Goal: Task Accomplishment & Management: Use online tool/utility

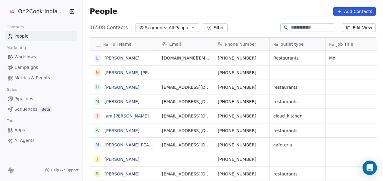
scroll to position [155, 297]
click at [207, 26] on icon at bounding box center [208, 27] width 3 height 3
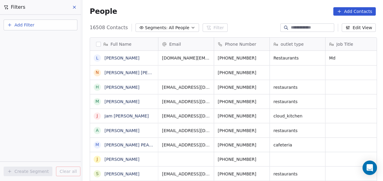
click at [36, 24] on button "Add Filter" at bounding box center [41, 25] width 74 height 11
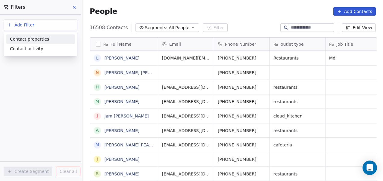
click at [37, 37] on span "Contact properties" at bounding box center [29, 39] width 39 height 6
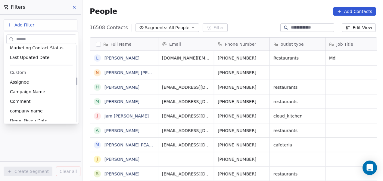
scroll to position [318, 0]
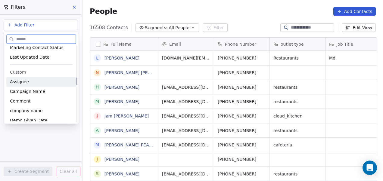
click at [41, 82] on div "Assignee" at bounding box center [41, 82] width 63 height 6
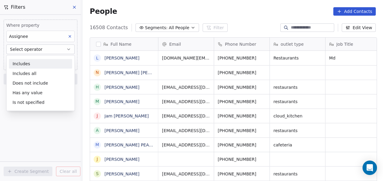
click at [39, 66] on div "Includes" at bounding box center [40, 64] width 63 height 10
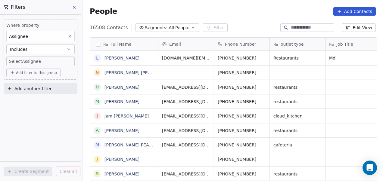
click at [40, 62] on body "On2Cook India Pvt. Ltd. Contacts People Marketing Workflows Campaigns Metrics &…" at bounding box center [191, 90] width 383 height 181
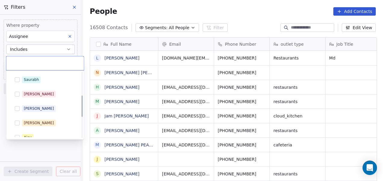
scroll to position [72, 0]
click at [39, 106] on div "[PERSON_NAME]" at bounding box center [49, 108] width 54 height 7
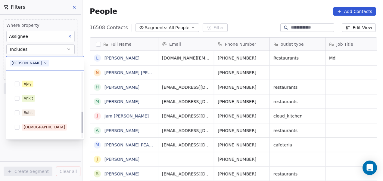
scroll to position [116, 0]
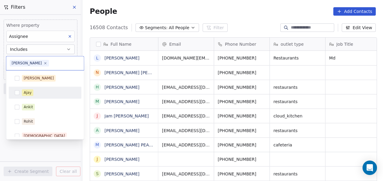
click at [55, 94] on div "Ajay" at bounding box center [49, 93] width 54 height 7
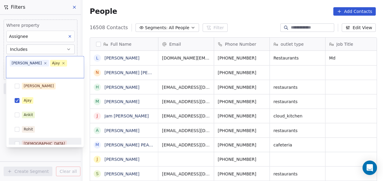
click at [56, 153] on html "On2Cook India Pvt. Ltd. Contacts People Marketing Workflows Campaigns Metrics &…" at bounding box center [191, 90] width 383 height 181
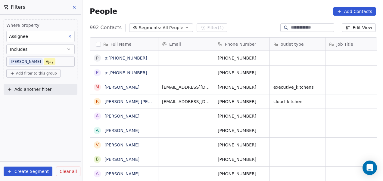
scroll to position [155, 297]
click at [39, 74] on span "Add filter to this group" at bounding box center [36, 73] width 41 height 5
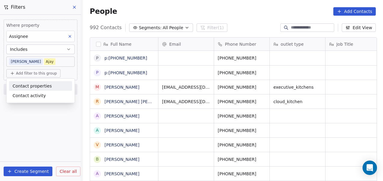
click at [36, 85] on span "Contact properties" at bounding box center [32, 86] width 39 height 6
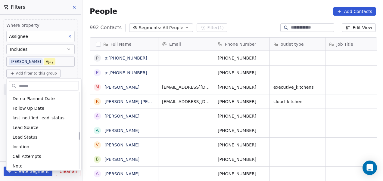
scroll to position [396, 0]
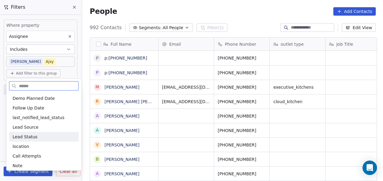
click at [33, 134] on span "Lead Status" at bounding box center [25, 137] width 25 height 6
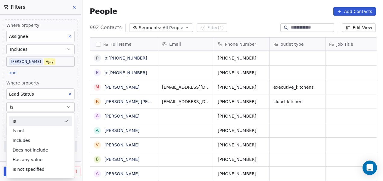
click at [44, 121] on div "Is" at bounding box center [40, 122] width 63 height 10
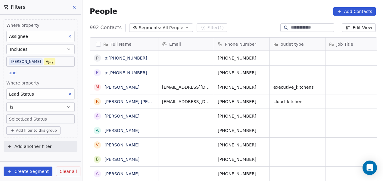
click at [46, 118] on body "On2Cook India Pvt. Ltd. Contacts People Marketing Workflows Campaigns Metrics &…" at bounding box center [191, 90] width 383 height 181
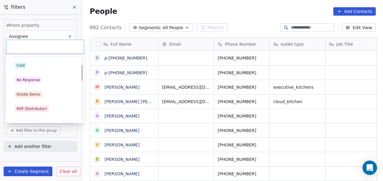
scroll to position [41, 0]
click at [49, 82] on div "No Response" at bounding box center [45, 80] width 68 height 10
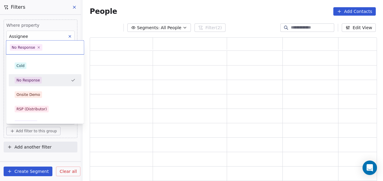
scroll to position [140, 283]
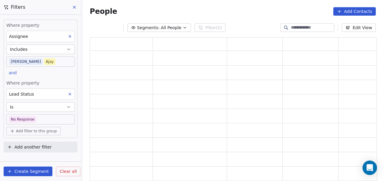
click at [40, 117] on body "On2Cook India Pvt. Ltd. Contacts People Marketing Workflows Campaigns Metrics &…" at bounding box center [191, 90] width 383 height 181
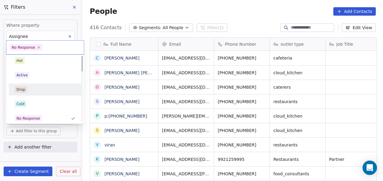
scroll to position [0, 0]
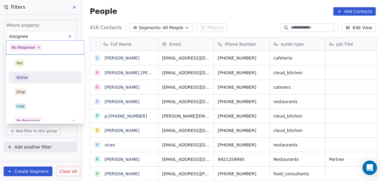
click at [56, 76] on div "Active" at bounding box center [45, 77] width 61 height 7
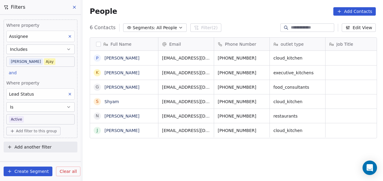
scroll to position [155, 297]
click at [51, 117] on body "On2Cook India Pvt. Ltd. Contacts People Marketing Workflows Campaigns Metrics &…" at bounding box center [191, 90] width 383 height 181
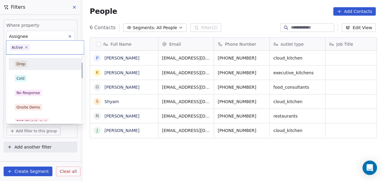
scroll to position [28, 0]
click at [49, 96] on div "No Response" at bounding box center [45, 94] width 68 height 10
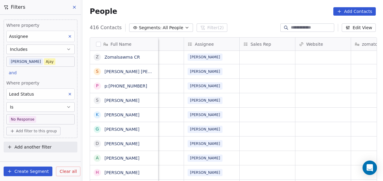
scroll to position [203, 0]
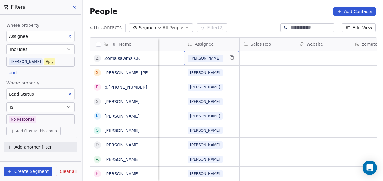
click at [206, 59] on div "[PERSON_NAME]" at bounding box center [206, 58] width 37 height 7
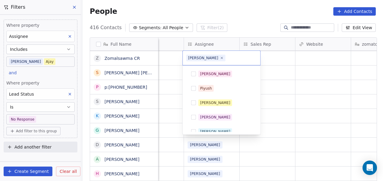
scroll to position [49, 0]
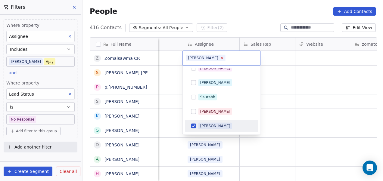
click at [220, 58] on icon at bounding box center [222, 58] width 4 height 4
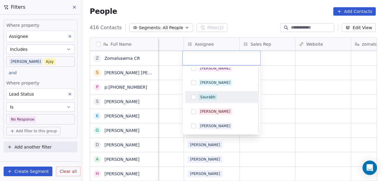
scroll to position [136, 0]
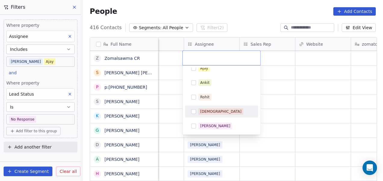
click at [214, 109] on span "[DEMOGRAPHIC_DATA]" at bounding box center [221, 112] width 45 height 7
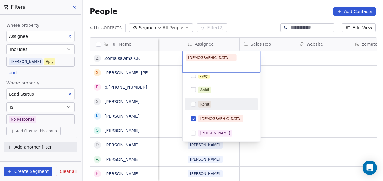
click at [277, 89] on html "On2Cook India Pvt. Ltd. Contacts People Marketing Workflows Campaigns Metrics &…" at bounding box center [191, 90] width 383 height 181
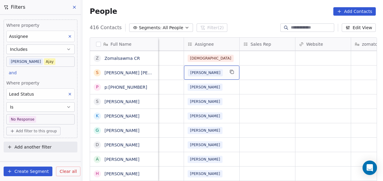
click at [221, 71] on div "[PERSON_NAME]" at bounding box center [206, 72] width 37 height 7
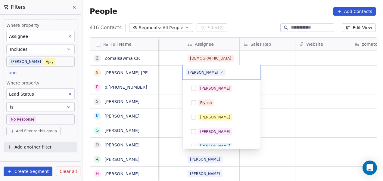
scroll to position [49, 0]
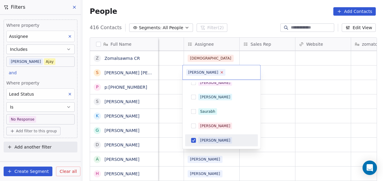
click at [221, 73] on icon at bounding box center [222, 72] width 2 height 2
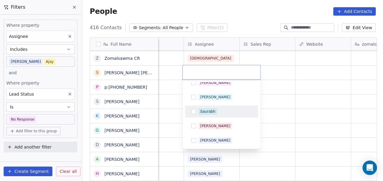
scroll to position [136, 0]
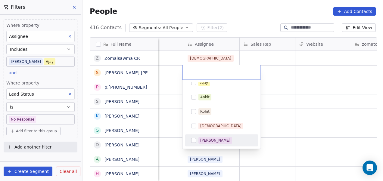
click at [209, 141] on div "[PERSON_NAME]" at bounding box center [215, 140] width 30 height 5
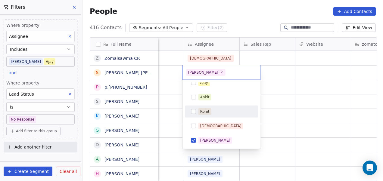
click at [288, 91] on html "On2Cook India Pvt. Ltd. Contacts People Marketing Workflows Campaigns Metrics &…" at bounding box center [191, 90] width 383 height 181
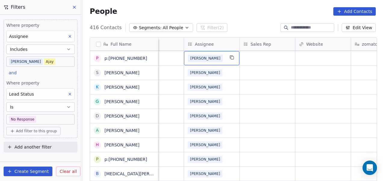
click at [218, 55] on div "[PERSON_NAME]" at bounding box center [206, 58] width 37 height 7
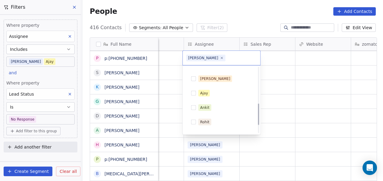
scroll to position [87, 0]
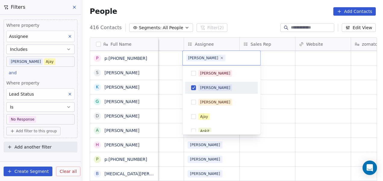
click at [222, 87] on div "[PERSON_NAME]" at bounding box center [226, 88] width 54 height 7
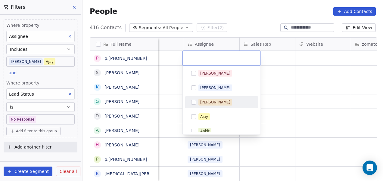
scroll to position [136, 0]
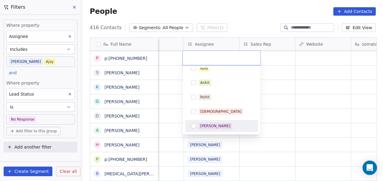
click at [224, 123] on div "[PERSON_NAME]" at bounding box center [226, 126] width 54 height 7
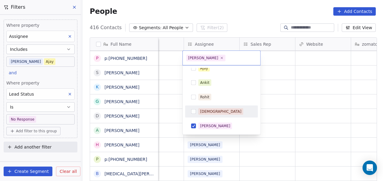
click at [280, 101] on html "On2Cook India Pvt. Ltd. Contacts People Marketing Workflows Campaigns Metrics &…" at bounding box center [191, 90] width 383 height 181
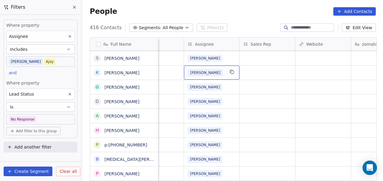
click at [223, 70] on div "[PERSON_NAME]" at bounding box center [206, 72] width 37 height 7
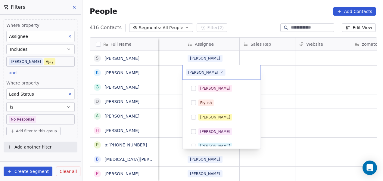
scroll to position [49, 0]
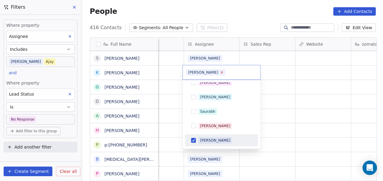
click at [220, 73] on icon at bounding box center [222, 73] width 4 height 4
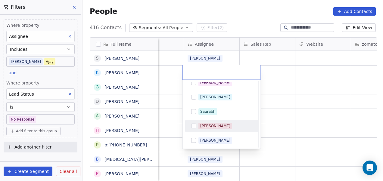
scroll to position [136, 0]
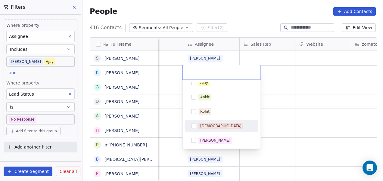
click at [216, 123] on div "[DEMOGRAPHIC_DATA]" at bounding box center [226, 126] width 54 height 7
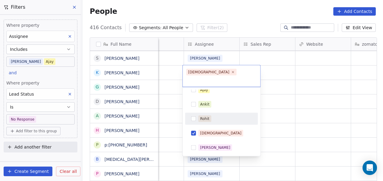
click at [292, 84] on html "On2Cook India Pvt. Ltd. Contacts People Marketing Workflows Campaigns Metrics &…" at bounding box center [191, 90] width 383 height 181
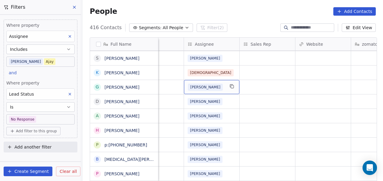
click at [216, 85] on div "[PERSON_NAME]" at bounding box center [206, 87] width 37 height 7
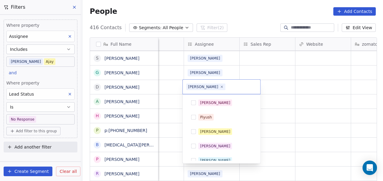
scroll to position [49, 0]
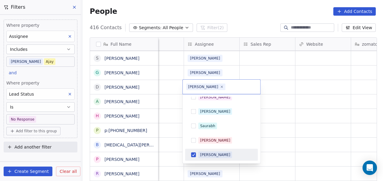
click at [307, 99] on html "On2Cook India Pvt. Ltd. Contacts People Marketing Workflows Campaigns Metrics &…" at bounding box center [191, 90] width 383 height 181
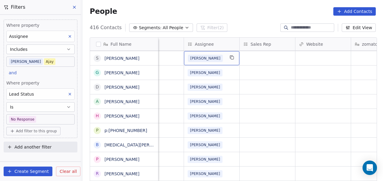
click at [221, 58] on div "[PERSON_NAME]" at bounding box center [206, 58] width 37 height 7
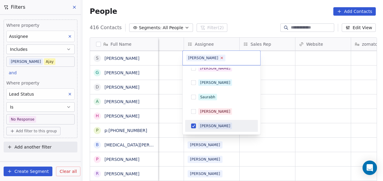
click at [220, 58] on icon at bounding box center [222, 58] width 4 height 4
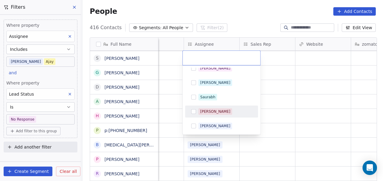
scroll to position [136, 0]
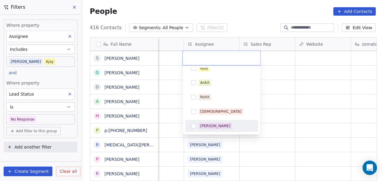
click at [220, 125] on div "[PERSON_NAME]" at bounding box center [226, 126] width 54 height 7
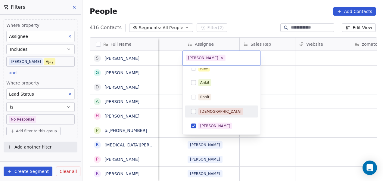
click at [267, 96] on html "On2Cook India Pvt. Ltd. Contacts People Marketing Workflows Campaigns Metrics &…" at bounding box center [191, 90] width 383 height 181
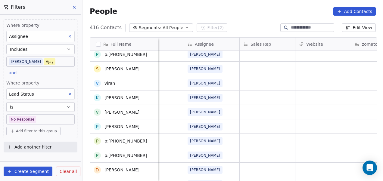
scroll to position [0, 0]
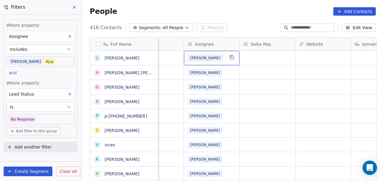
click at [218, 59] on div "[PERSON_NAME]" at bounding box center [206, 58] width 37 height 7
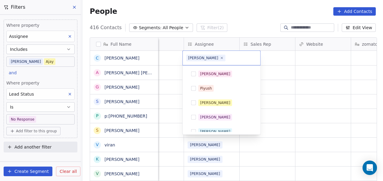
scroll to position [49, 0]
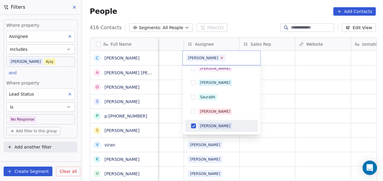
click at [220, 59] on icon at bounding box center [222, 58] width 4 height 4
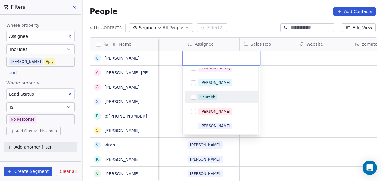
scroll to position [136, 0]
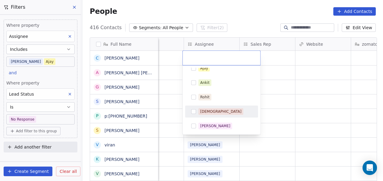
click at [218, 114] on div "[DEMOGRAPHIC_DATA]" at bounding box center [226, 112] width 54 height 7
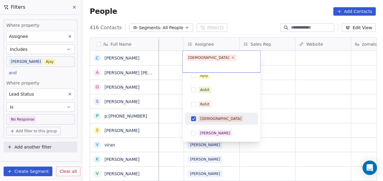
click at [276, 104] on html "On2Cook India Pvt. Ltd. Contacts People Marketing Workflows Campaigns Metrics &…" at bounding box center [191, 90] width 383 height 181
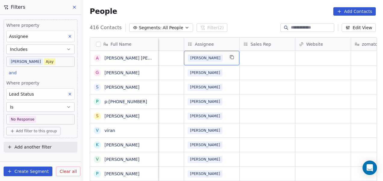
click at [216, 58] on div "[PERSON_NAME]" at bounding box center [206, 58] width 37 height 7
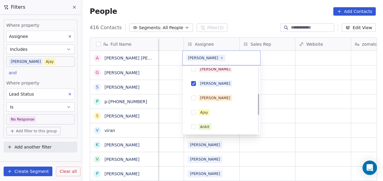
scroll to position [83, 0]
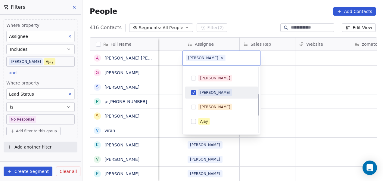
click at [218, 90] on div "[PERSON_NAME]" at bounding box center [226, 93] width 54 height 7
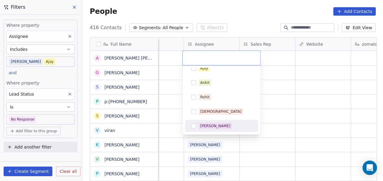
click at [219, 122] on div "[PERSON_NAME]" at bounding box center [222, 126] width 68 height 10
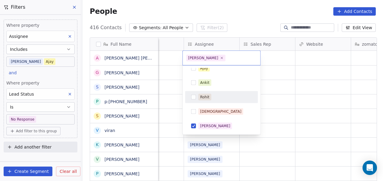
click at [274, 83] on html "On2Cook India Pvt. Ltd. Contacts People Marketing Workflows Campaigns Metrics &…" at bounding box center [191, 90] width 383 height 181
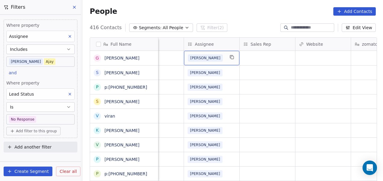
click at [212, 59] on div "[PERSON_NAME]" at bounding box center [206, 58] width 37 height 7
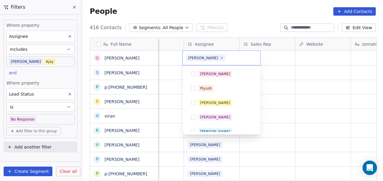
scroll to position [49, 0]
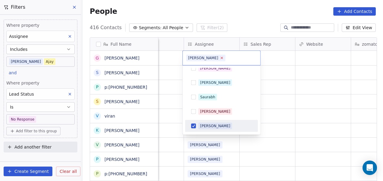
click at [221, 57] on icon at bounding box center [222, 58] width 2 height 2
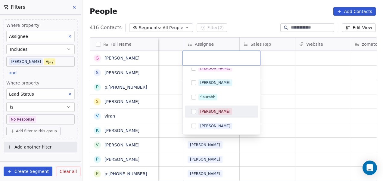
scroll to position [136, 0]
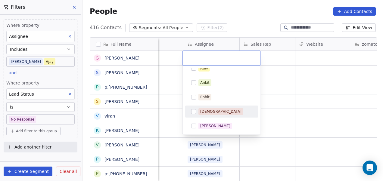
click at [228, 110] on div "[DEMOGRAPHIC_DATA]" at bounding box center [226, 112] width 54 height 7
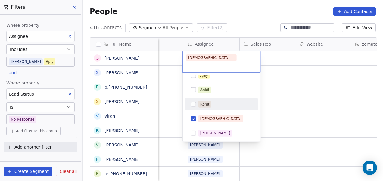
click at [274, 93] on html "On2Cook India Pvt. Ltd. Contacts People Marketing Workflows Campaigns Metrics &…" at bounding box center [191, 90] width 383 height 181
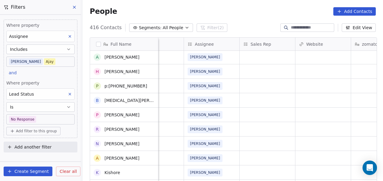
scroll to position [0, 0]
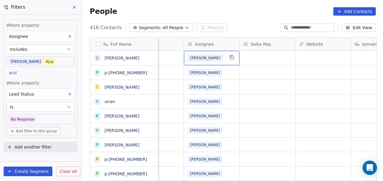
click at [215, 60] on div "[PERSON_NAME]" at bounding box center [206, 58] width 37 height 7
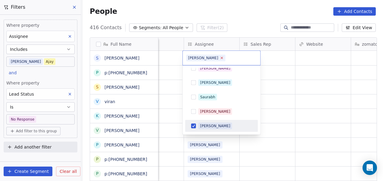
click at [221, 58] on icon at bounding box center [222, 58] width 2 height 2
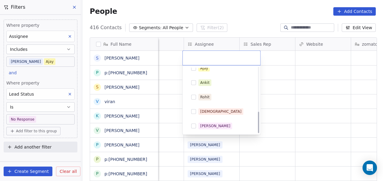
click at [220, 114] on div "[DEMOGRAPHIC_DATA]" at bounding box center [226, 112] width 54 height 7
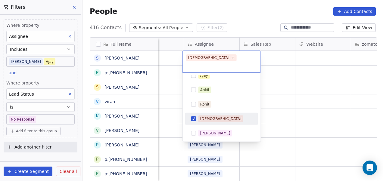
click at [276, 90] on html "On2Cook India Pvt. Ltd. Contacts People Marketing Workflows Campaigns Metrics &…" at bounding box center [191, 90] width 383 height 181
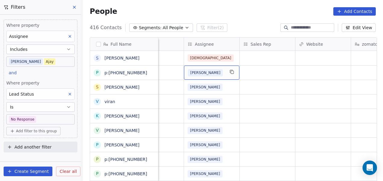
click at [219, 74] on div "[PERSON_NAME]" at bounding box center [206, 72] width 37 height 7
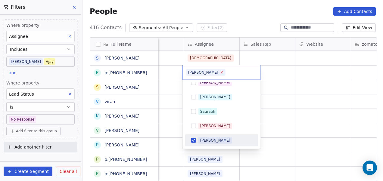
click at [220, 72] on icon at bounding box center [222, 73] width 4 height 4
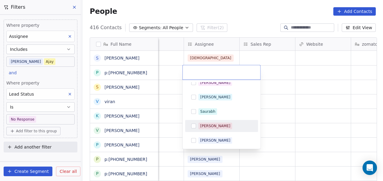
scroll to position [136, 0]
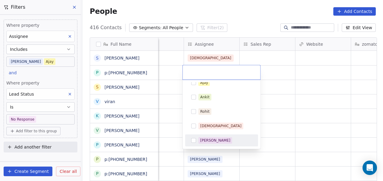
click at [211, 138] on div "[PERSON_NAME]" at bounding box center [215, 140] width 30 height 5
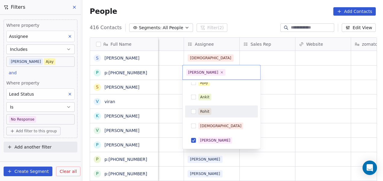
click at [301, 87] on html "On2Cook India Pvt. Ltd. Contacts People Marketing Workflows Campaigns Metrics &…" at bounding box center [191, 90] width 383 height 181
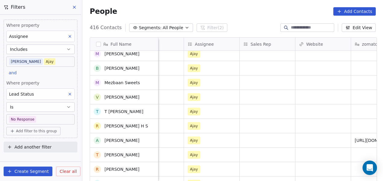
scroll to position [1063, 0]
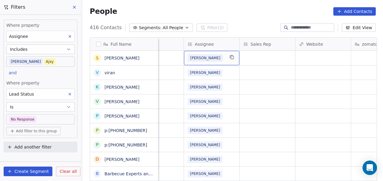
click at [216, 57] on div "[PERSON_NAME]" at bounding box center [206, 58] width 37 height 7
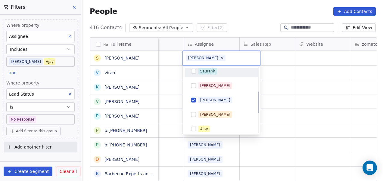
scroll to position [75, 0]
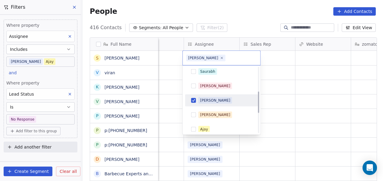
click at [222, 102] on div "[PERSON_NAME]" at bounding box center [226, 100] width 54 height 7
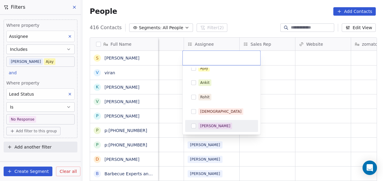
click at [219, 129] on div "[PERSON_NAME]" at bounding box center [226, 126] width 54 height 7
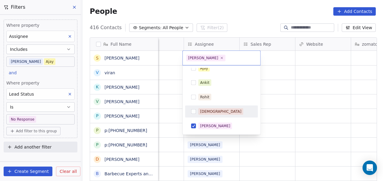
scroll to position [0, 0]
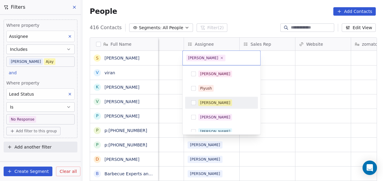
click at [273, 102] on html "On2Cook India Pvt. Ltd. Contacts People Marketing Workflows Campaigns Metrics &…" at bounding box center [191, 90] width 383 height 181
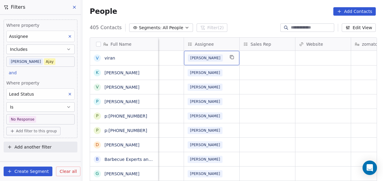
click at [216, 61] on div "[PERSON_NAME]" at bounding box center [206, 58] width 37 height 7
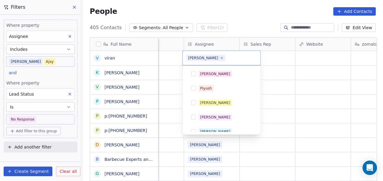
scroll to position [49, 0]
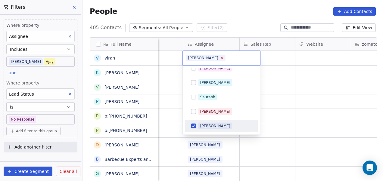
click at [220, 57] on icon at bounding box center [222, 58] width 4 height 4
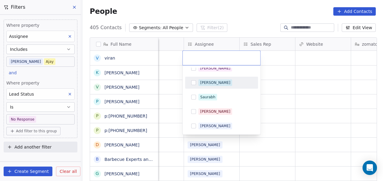
click at [221, 80] on div "[PERSON_NAME]" at bounding box center [226, 83] width 54 height 7
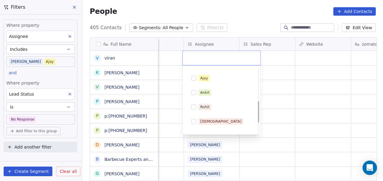
scroll to position [136, 0]
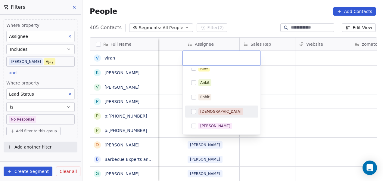
click at [219, 111] on div "[DEMOGRAPHIC_DATA]" at bounding box center [226, 112] width 54 height 7
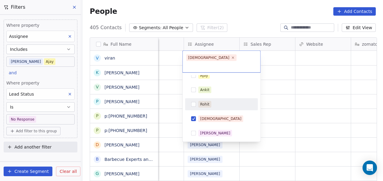
click at [275, 96] on html "On2Cook India Pvt. Ltd. Contacts People Marketing Workflows Campaigns Metrics &…" at bounding box center [191, 90] width 383 height 181
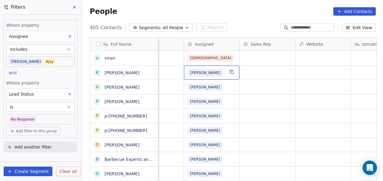
click at [211, 70] on div "[PERSON_NAME]" at bounding box center [206, 72] width 37 height 7
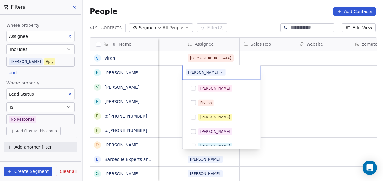
scroll to position [49, 0]
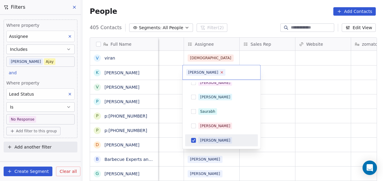
click at [220, 72] on icon at bounding box center [222, 73] width 4 height 4
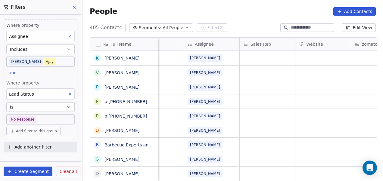
click at [293, 89] on html "On2Cook India Pvt. Ltd. Contacts People Marketing Workflows Campaigns Metrics &…" at bounding box center [191, 90] width 383 height 181
click at [223, 55] on div "[PERSON_NAME]" at bounding box center [206, 58] width 37 height 7
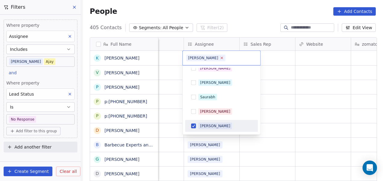
click at [221, 59] on icon at bounding box center [222, 58] width 2 height 2
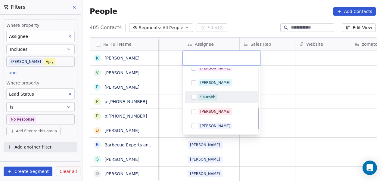
scroll to position [136, 0]
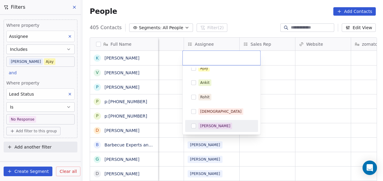
click at [222, 126] on div "[PERSON_NAME]" at bounding box center [226, 126] width 54 height 7
click at [283, 107] on html "On2Cook India Pvt. Ltd. Contacts People Marketing Workflows Campaigns Metrics &…" at bounding box center [191, 90] width 383 height 181
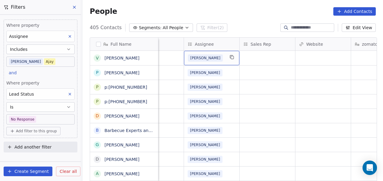
click at [216, 60] on div "[PERSON_NAME]" at bounding box center [206, 58] width 37 height 7
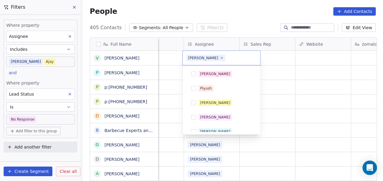
scroll to position [49, 0]
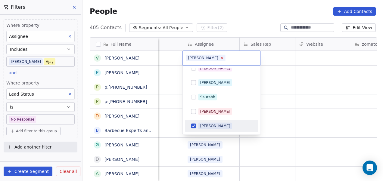
click at [221, 59] on icon at bounding box center [222, 58] width 2 height 2
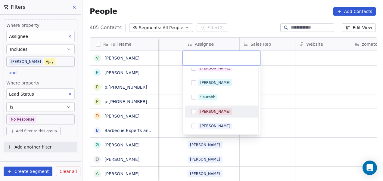
scroll to position [136, 0]
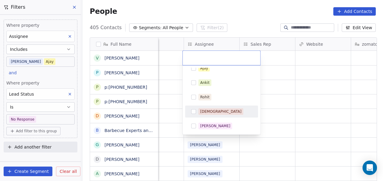
click at [204, 110] on div "[DEMOGRAPHIC_DATA]" at bounding box center [220, 111] width 41 height 5
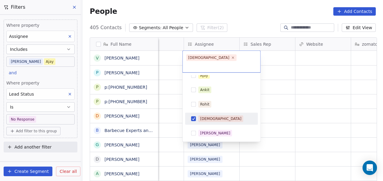
click at [265, 99] on html "On2Cook India Pvt. Ltd. Contacts People Marketing Workflows Campaigns Metrics &…" at bounding box center [191, 90] width 383 height 181
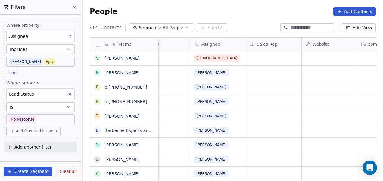
scroll to position [0, 583]
click at [252, 102] on div "grid" at bounding box center [272, 102] width 55 height 14
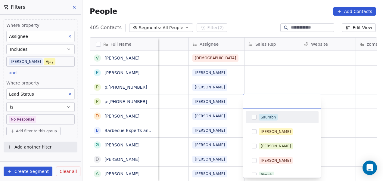
click at [227, 102] on html "On2Cook India Pvt. Ltd. Contacts People Marketing Workflows Campaigns Metrics &…" at bounding box center [191, 90] width 383 height 181
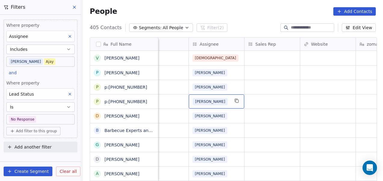
click at [206, 102] on span "[PERSON_NAME]" at bounding box center [210, 101] width 35 height 7
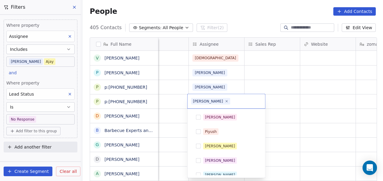
scroll to position [49, 0]
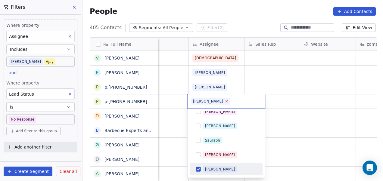
click at [225, 101] on icon at bounding box center [227, 101] width 4 height 4
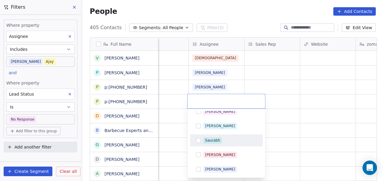
scroll to position [136, 0]
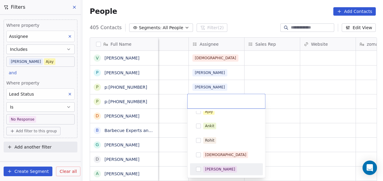
click at [221, 169] on div "[PERSON_NAME]" at bounding box center [220, 169] width 30 height 5
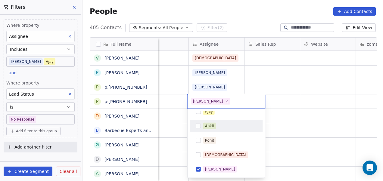
click at [288, 86] on html "On2Cook India Pvt. Ltd. Contacts People Marketing Workflows Campaigns Metrics &…" at bounding box center [191, 90] width 383 height 181
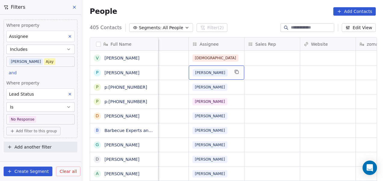
click at [223, 70] on div "[PERSON_NAME]" at bounding box center [211, 72] width 37 height 7
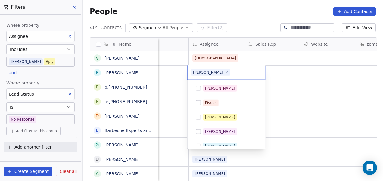
scroll to position [49, 0]
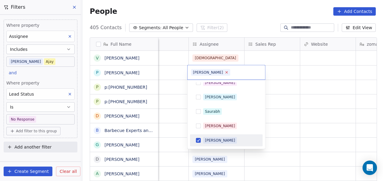
click at [225, 72] on icon at bounding box center [227, 73] width 4 height 4
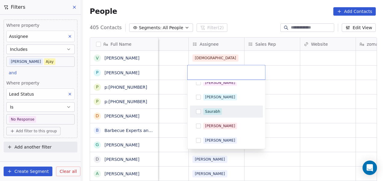
scroll to position [136, 0]
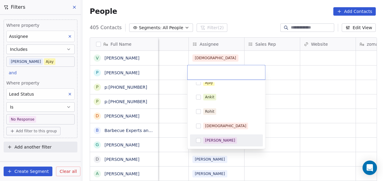
click at [226, 139] on div "[PERSON_NAME]" at bounding box center [230, 140] width 54 height 7
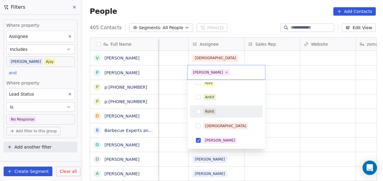
click at [301, 86] on html "On2Cook India Pvt. Ltd. Contacts People Marketing Workflows Campaigns Metrics &…" at bounding box center [191, 90] width 383 height 181
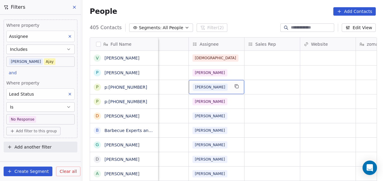
click at [230, 85] on div "[PERSON_NAME]" at bounding box center [216, 87] width 55 height 14
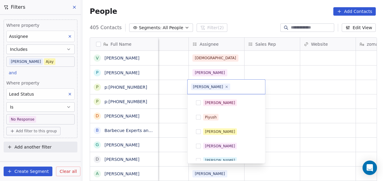
scroll to position [49, 0]
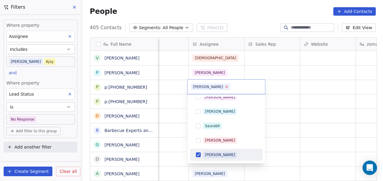
click at [225, 88] on icon at bounding box center [227, 87] width 4 height 4
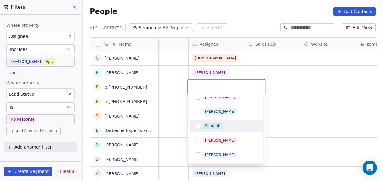
scroll to position [136, 0]
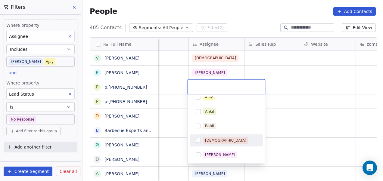
click at [220, 137] on div "[DEMOGRAPHIC_DATA]" at bounding box center [227, 141] width 68 height 10
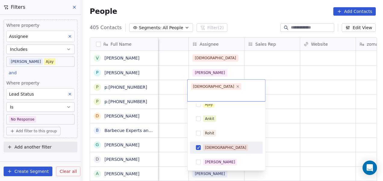
click at [290, 113] on html "On2Cook India Pvt. Ltd. Contacts People Marketing Workflows Campaigns Metrics &…" at bounding box center [191, 90] width 383 height 181
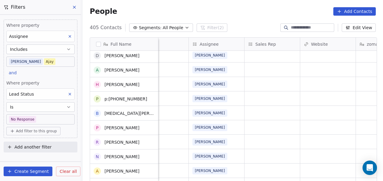
scroll to position [104, 0]
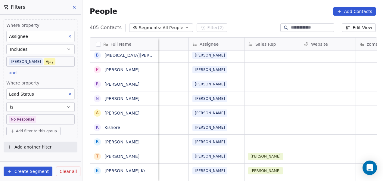
click at [78, 91] on div "Where property Assignee Includes [PERSON_NAME] [PERSON_NAME] and Where property…" at bounding box center [40, 85] width 81 height 140
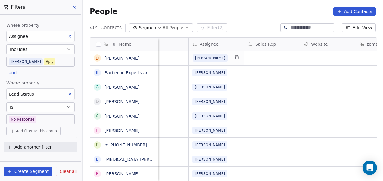
click at [206, 58] on span "[PERSON_NAME]" at bounding box center [210, 58] width 35 height 7
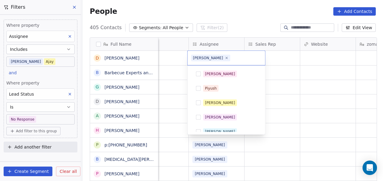
scroll to position [49, 0]
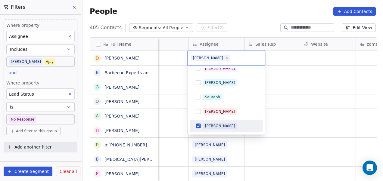
click at [225, 57] on icon at bounding box center [227, 58] width 4 height 4
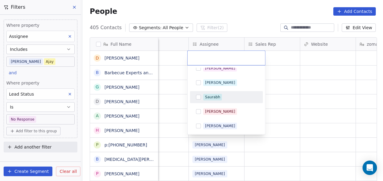
scroll to position [136, 0]
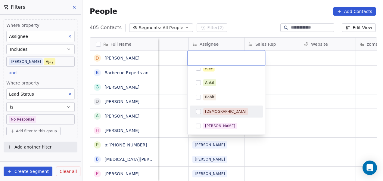
click at [215, 112] on div "[DEMOGRAPHIC_DATA]" at bounding box center [225, 111] width 41 height 5
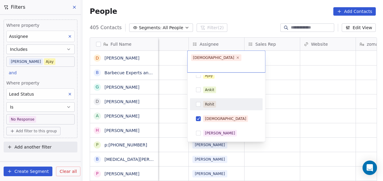
click at [288, 95] on html "On2Cook India Pvt. Ltd. Contacts People Marketing Workflows Campaigns Metrics &…" at bounding box center [191, 90] width 383 height 181
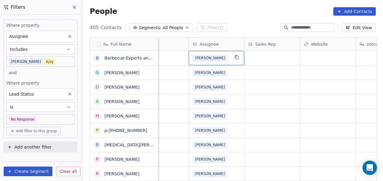
click at [212, 56] on div "[PERSON_NAME]" at bounding box center [211, 58] width 37 height 7
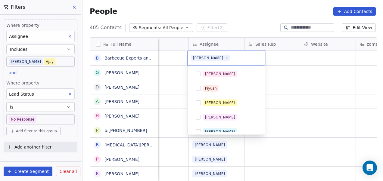
scroll to position [49, 0]
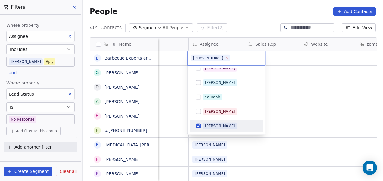
click at [226, 58] on icon at bounding box center [227, 58] width 2 height 2
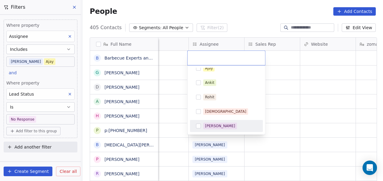
click at [225, 125] on div "[PERSON_NAME]" at bounding box center [230, 126] width 54 height 7
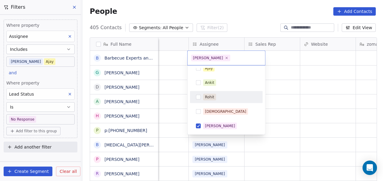
click at [268, 84] on html "On2Cook India Pvt. Ltd. Contacts People Marketing Workflows Campaigns Metrics &…" at bounding box center [191, 90] width 383 height 181
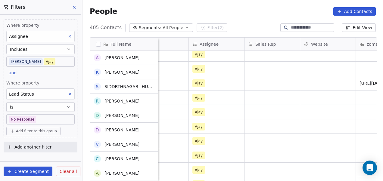
scroll to position [982, 0]
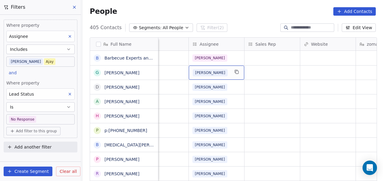
click at [219, 69] on div "[PERSON_NAME]" at bounding box center [211, 72] width 37 height 7
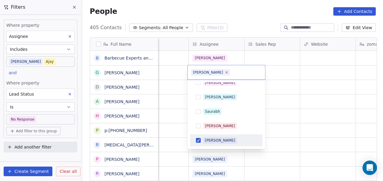
click at [226, 73] on icon at bounding box center [227, 72] width 2 height 2
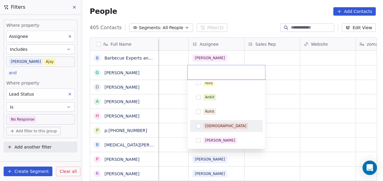
click at [222, 126] on div "[DEMOGRAPHIC_DATA]" at bounding box center [230, 126] width 54 height 7
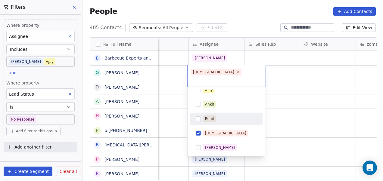
click at [286, 101] on html "On2Cook India Pvt. Ltd. Contacts People Marketing Workflows Campaigns Metrics &…" at bounding box center [191, 90] width 383 height 181
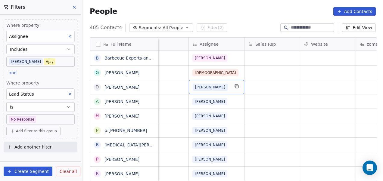
click at [220, 84] on div "[PERSON_NAME]" at bounding box center [211, 87] width 37 height 7
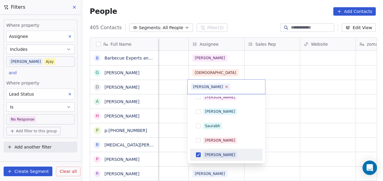
click at [225, 86] on icon at bounding box center [227, 87] width 4 height 4
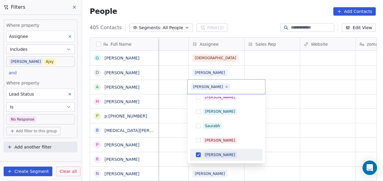
click at [226, 154] on div "[PERSON_NAME]" at bounding box center [230, 155] width 54 height 7
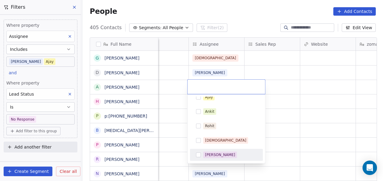
click at [228, 154] on div "[PERSON_NAME]" at bounding box center [230, 155] width 54 height 7
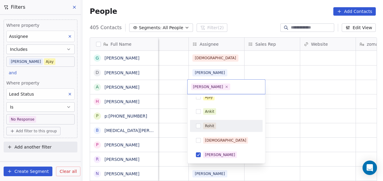
click at [273, 109] on html "On2Cook India Pvt. Ltd. Contacts People Marketing Workflows Campaigns Metrics &…" at bounding box center [191, 90] width 383 height 181
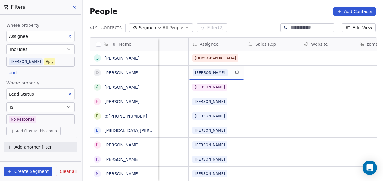
click at [213, 72] on div "[PERSON_NAME]" at bounding box center [211, 72] width 37 height 7
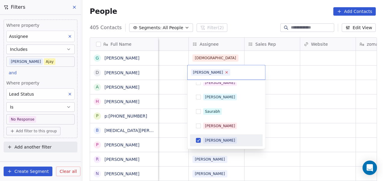
click at [226, 72] on icon at bounding box center [227, 72] width 2 height 2
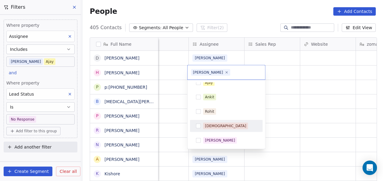
click at [224, 128] on div "[DEMOGRAPHIC_DATA]" at bounding box center [230, 126] width 54 height 7
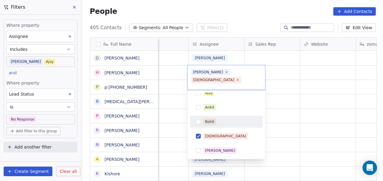
click at [267, 97] on html "On2Cook India Pvt. Ltd. Contacts People Marketing Workflows Campaigns Metrics &…" at bounding box center [191, 90] width 383 height 181
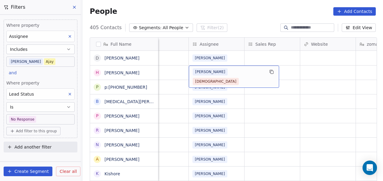
click at [206, 72] on span "[PERSON_NAME]" at bounding box center [210, 71] width 35 height 7
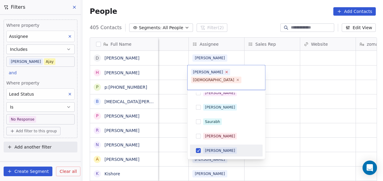
click at [225, 72] on icon at bounding box center [227, 72] width 4 height 4
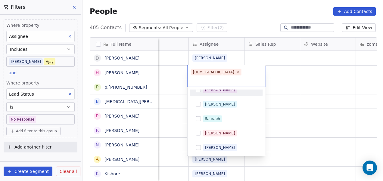
click at [285, 85] on html "On2Cook India Pvt. Ltd. Contacts People Marketing Workflows Campaigns Metrics &…" at bounding box center [191, 90] width 383 height 181
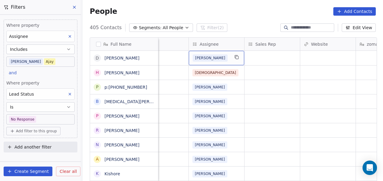
click at [217, 59] on div "[PERSON_NAME]" at bounding box center [211, 58] width 37 height 7
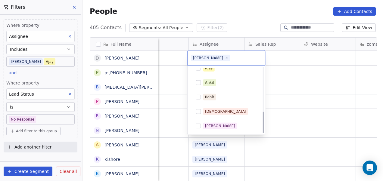
scroll to position [136, 0]
click at [223, 124] on span "[PERSON_NAME]" at bounding box center [220, 126] width 34 height 7
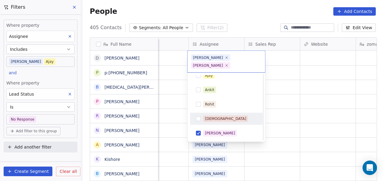
scroll to position [0, 0]
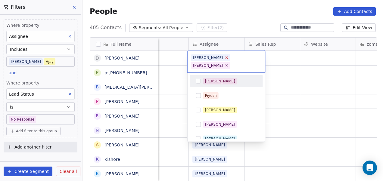
click at [225, 58] on icon at bounding box center [227, 58] width 4 height 4
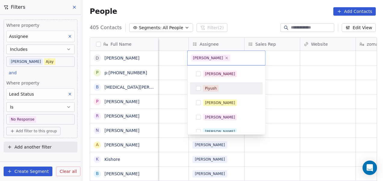
click at [288, 91] on html "On2Cook India Pvt. Ltd. Contacts People Marketing Workflows Campaigns Metrics &…" at bounding box center [191, 90] width 383 height 181
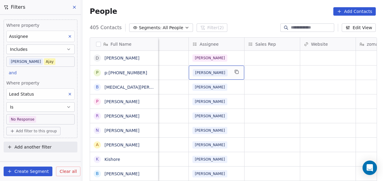
click at [224, 74] on div "[PERSON_NAME]" at bounding box center [211, 72] width 37 height 7
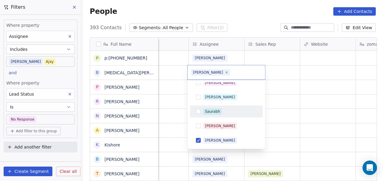
scroll to position [136, 0]
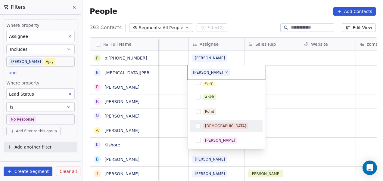
click at [229, 127] on div "[DEMOGRAPHIC_DATA]" at bounding box center [230, 126] width 54 height 7
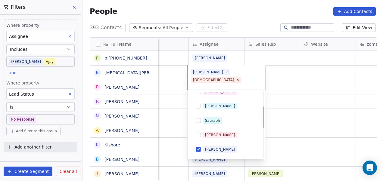
scroll to position [34, 0]
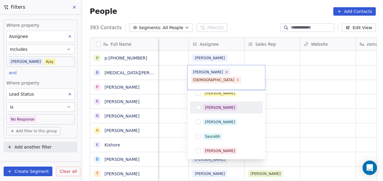
click at [226, 72] on icon at bounding box center [227, 72] width 2 height 2
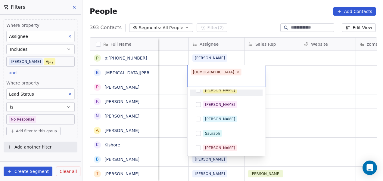
click at [276, 81] on html "On2Cook India Pvt. Ltd. Contacts People Marketing Workflows Campaigns Metrics &…" at bounding box center [191, 90] width 383 height 181
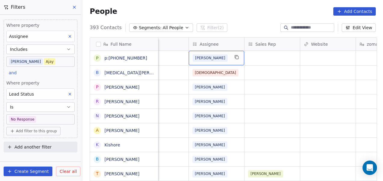
click at [224, 59] on div "[PERSON_NAME]" at bounding box center [211, 58] width 37 height 7
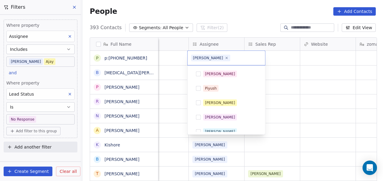
scroll to position [49, 0]
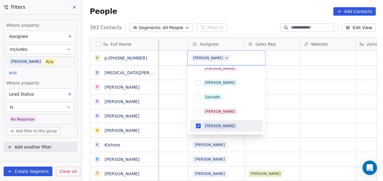
click at [225, 59] on icon at bounding box center [227, 58] width 4 height 4
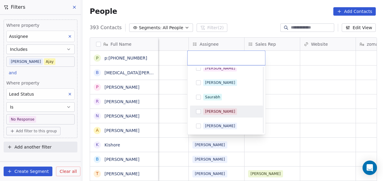
scroll to position [136, 0]
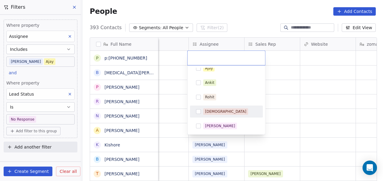
click at [238, 113] on div "[DEMOGRAPHIC_DATA]" at bounding box center [230, 112] width 54 height 7
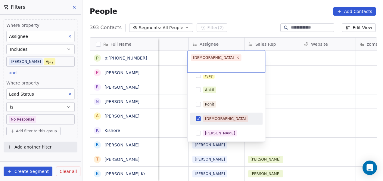
click at [283, 98] on html "On2Cook India Pvt. Ltd. Contacts People Marketing Workflows Campaigns Metrics &…" at bounding box center [191, 90] width 383 height 181
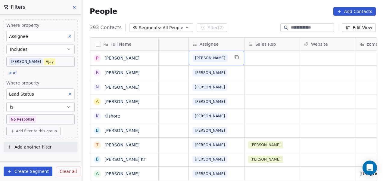
click at [224, 61] on div "[PERSON_NAME]" at bounding box center [211, 58] width 37 height 7
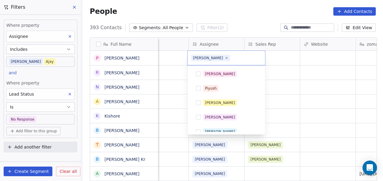
scroll to position [49, 0]
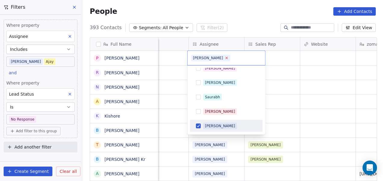
click at [225, 58] on icon at bounding box center [227, 58] width 4 height 4
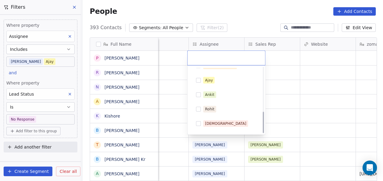
scroll to position [136, 0]
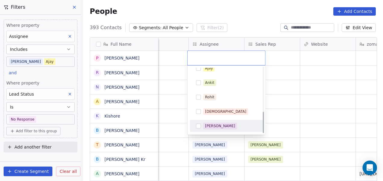
click at [225, 127] on div "[PERSON_NAME]" at bounding box center [230, 126] width 54 height 7
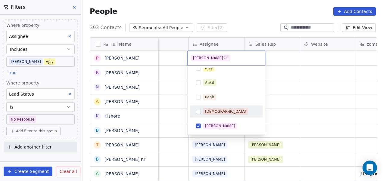
click at [288, 111] on html "On2Cook India Pvt. Ltd. Contacts People Marketing Workflows Campaigns Metrics &…" at bounding box center [191, 90] width 383 height 181
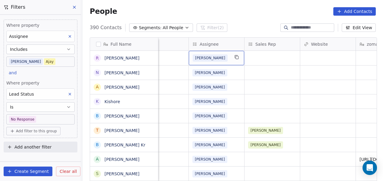
click at [216, 61] on div "[PERSON_NAME]" at bounding box center [211, 58] width 37 height 7
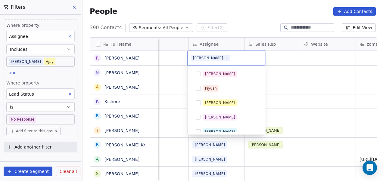
scroll to position [49, 0]
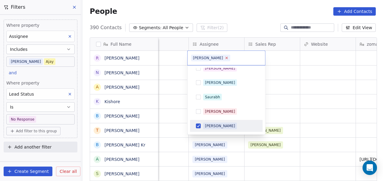
click at [226, 57] on icon at bounding box center [227, 58] width 2 height 2
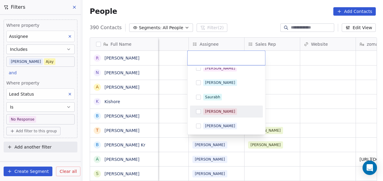
scroll to position [136, 0]
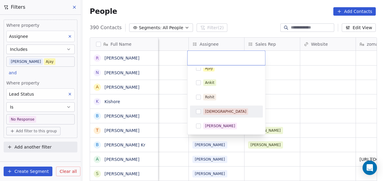
click at [223, 113] on div "[DEMOGRAPHIC_DATA]" at bounding box center [230, 112] width 54 height 7
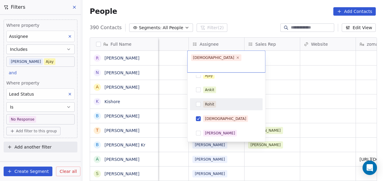
click at [290, 86] on html "On2Cook India Pvt. Ltd. Contacts People Marketing Workflows Campaigns Metrics &…" at bounding box center [191, 90] width 383 height 181
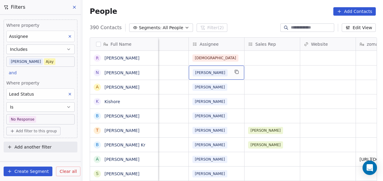
click at [219, 72] on div "[PERSON_NAME]" at bounding box center [211, 72] width 37 height 7
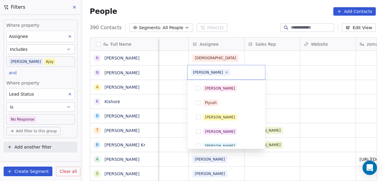
scroll to position [49, 0]
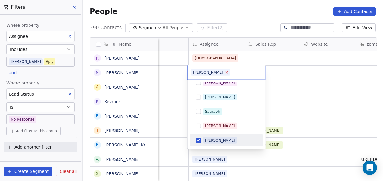
click at [225, 74] on icon at bounding box center [227, 73] width 4 height 4
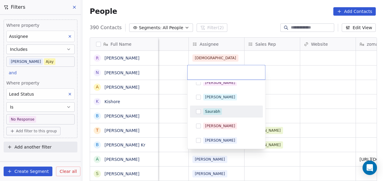
scroll to position [136, 0]
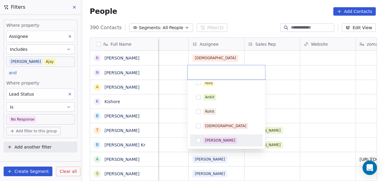
click at [232, 138] on div "[PERSON_NAME]" at bounding box center [230, 140] width 54 height 7
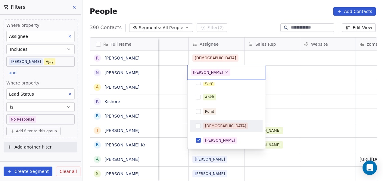
click at [294, 101] on html "On2Cook India Pvt. Ltd. Contacts People Marketing Workflows Campaigns Metrics &…" at bounding box center [191, 90] width 383 height 181
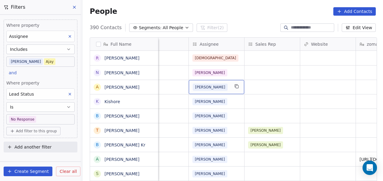
click at [217, 85] on div "[PERSON_NAME]" at bounding box center [211, 87] width 37 height 7
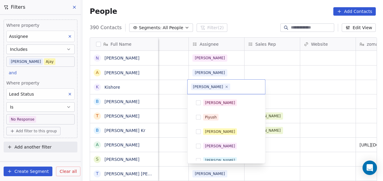
scroll to position [49, 0]
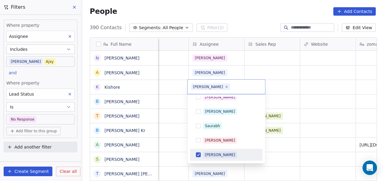
click at [301, 70] on html "On2Cook India Pvt. Ltd. Contacts People Marketing Workflows Campaigns Metrics &…" at bounding box center [191, 90] width 383 height 181
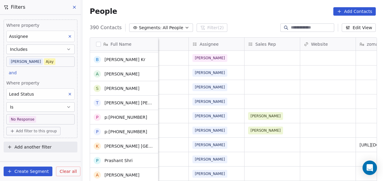
scroll to position [0, 0]
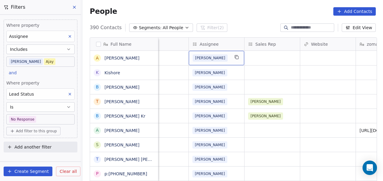
click at [224, 59] on div "[PERSON_NAME]" at bounding box center [211, 58] width 37 height 7
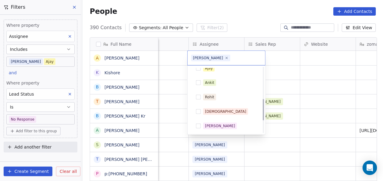
scroll to position [96, 0]
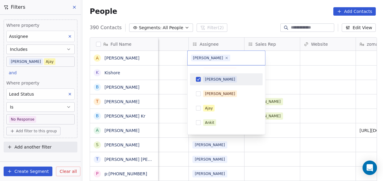
click at [236, 81] on div "[PERSON_NAME]" at bounding box center [230, 79] width 54 height 7
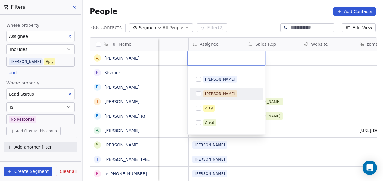
scroll to position [136, 0]
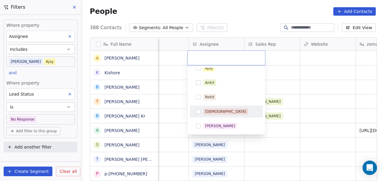
click at [232, 111] on div "[DEMOGRAPHIC_DATA]" at bounding box center [230, 112] width 54 height 7
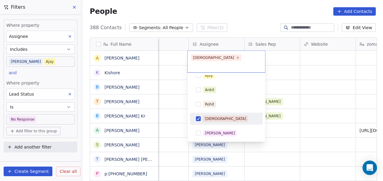
click at [296, 77] on html "On2Cook India Pvt. Ltd. Contacts People Marketing Workflows Campaigns Metrics &…" at bounding box center [191, 90] width 383 height 181
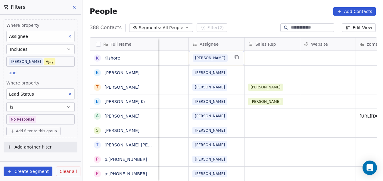
click at [226, 59] on div "[PERSON_NAME]" at bounding box center [211, 58] width 37 height 7
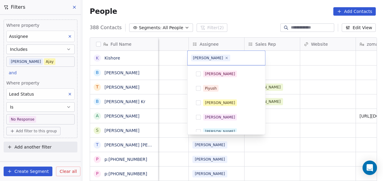
scroll to position [49, 0]
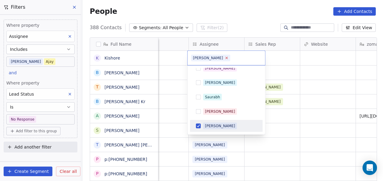
click at [225, 59] on icon at bounding box center [227, 58] width 4 height 4
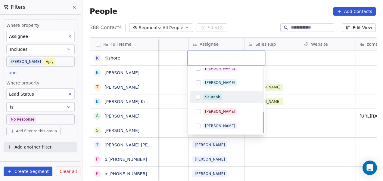
scroll to position [136, 0]
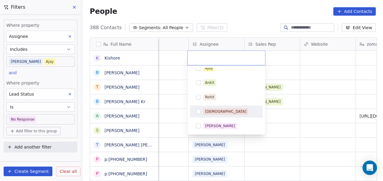
click at [223, 112] on div "[DEMOGRAPHIC_DATA]" at bounding box center [230, 112] width 54 height 7
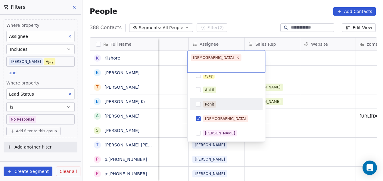
click at [269, 92] on html "On2Cook India Pvt. Ltd. Contacts People Marketing Workflows Campaigns Metrics &…" at bounding box center [191, 90] width 383 height 181
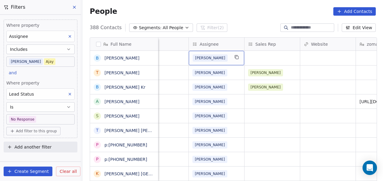
click at [216, 58] on div "[PERSON_NAME]" at bounding box center [211, 58] width 37 height 7
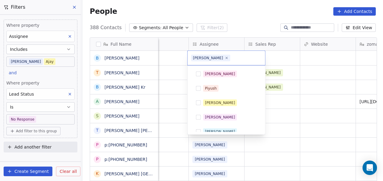
scroll to position [49, 0]
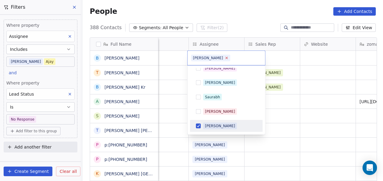
click at [225, 58] on icon at bounding box center [227, 58] width 4 height 4
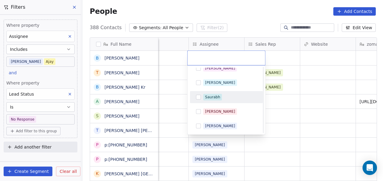
scroll to position [136, 0]
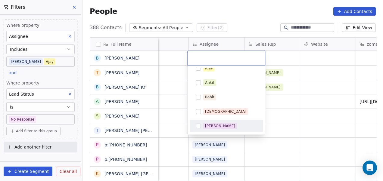
click at [234, 126] on div "[PERSON_NAME]" at bounding box center [230, 126] width 54 height 7
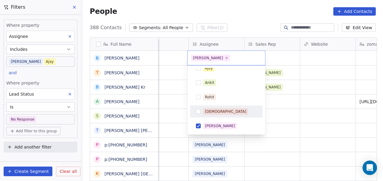
click at [287, 93] on html "On2Cook India Pvt. Ltd. Contacts People Marketing Workflows Campaigns Metrics &…" at bounding box center [191, 90] width 383 height 181
